Goal: Task Accomplishment & Management: Use online tool/utility

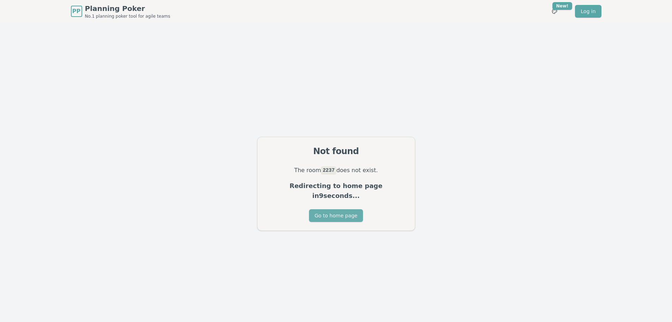
click at [334, 209] on button "Go to home page" at bounding box center [336, 215] width 54 height 13
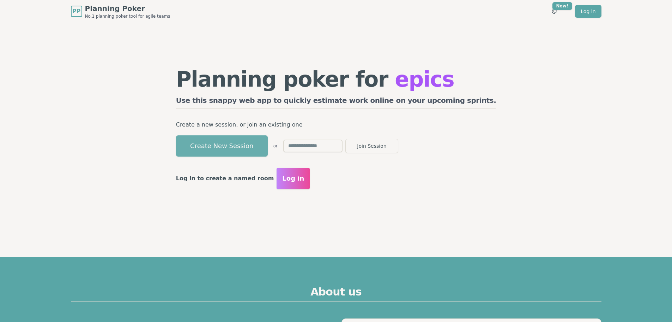
click at [251, 143] on button "Create New Session" at bounding box center [222, 145] width 92 height 21
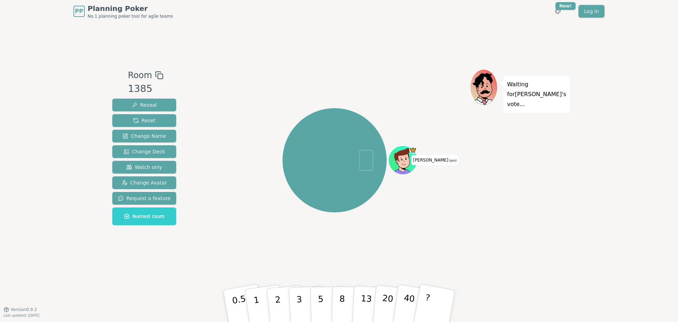
click at [574, 130] on div "PP Planning Poker No.1 planning poker tool for agile teams Toggle theme New! Lo…" at bounding box center [339, 161] width 678 height 322
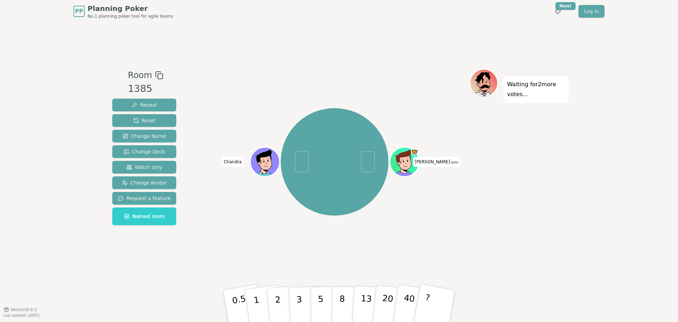
click at [574, 130] on div "PP Planning Poker No.1 planning poker tool for agile teams Toggle theme New! Lo…" at bounding box center [339, 161] width 678 height 322
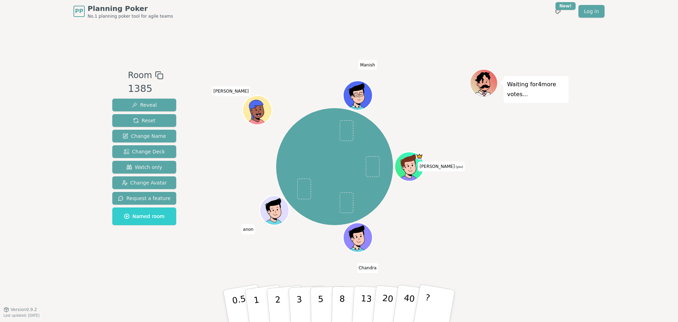
click at [582, 175] on div "PP Planning Poker No.1 planning poker tool for agile teams Toggle theme New! Lo…" at bounding box center [339, 161] width 678 height 322
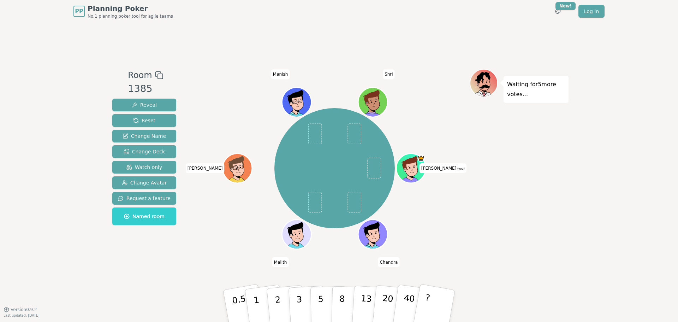
click at [523, 164] on div "Waiting for 5 more votes..." at bounding box center [518, 166] width 99 height 194
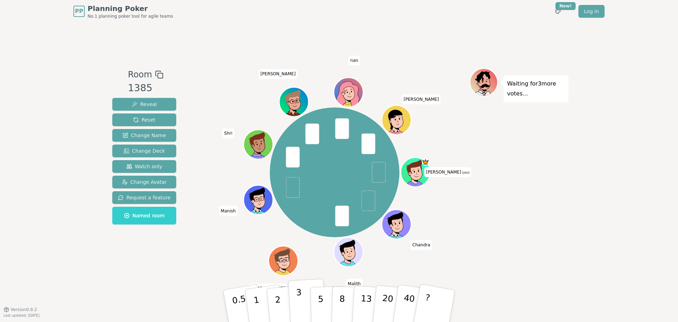
click at [304, 302] on button "3" at bounding box center [307, 305] width 38 height 55
click at [538, 196] on div "Waiting for 2 more votes..." at bounding box center [518, 166] width 99 height 196
